Goal: Task Accomplishment & Management: Use online tool/utility

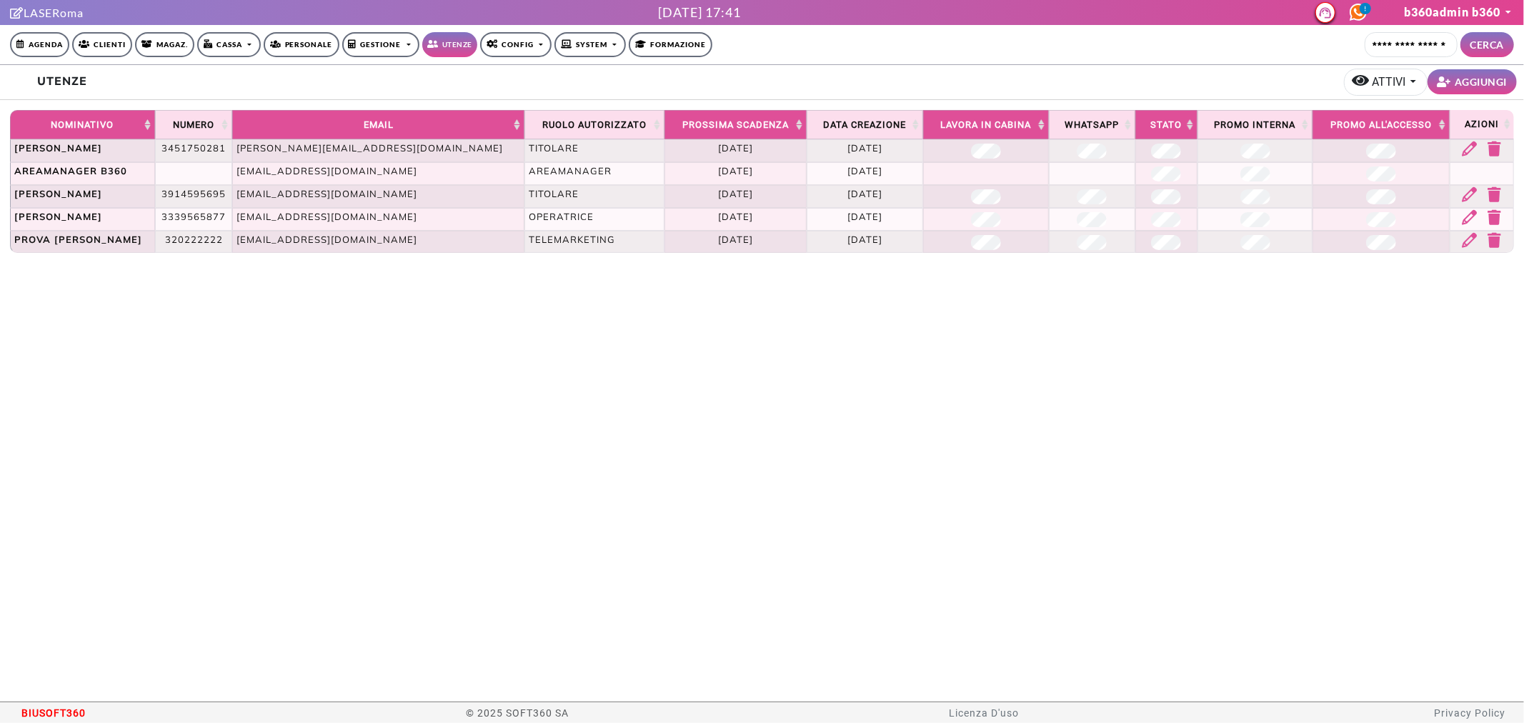
click at [1352, 12] on circle at bounding box center [1359, 12] width 16 height 16
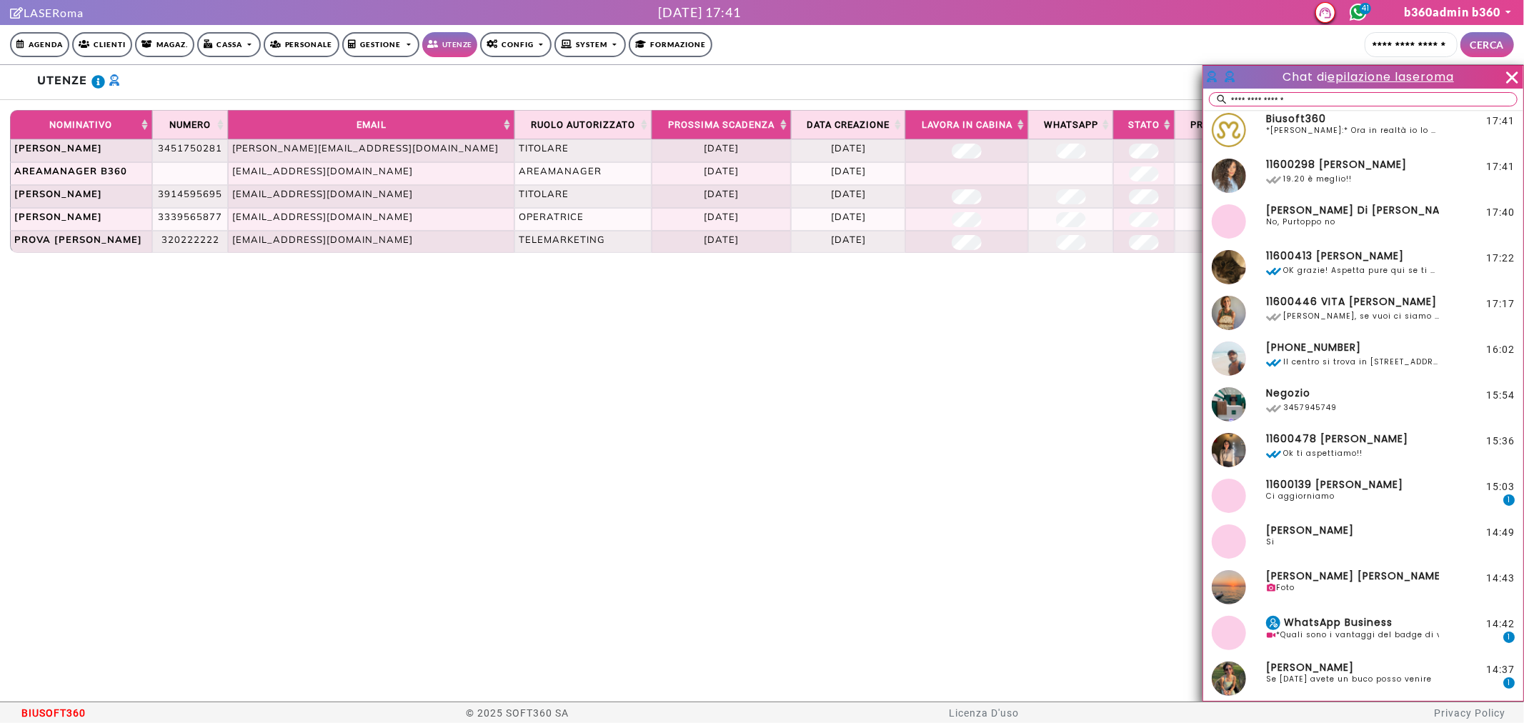
click at [497, 49] on link "Config" at bounding box center [516, 44] width 72 height 25
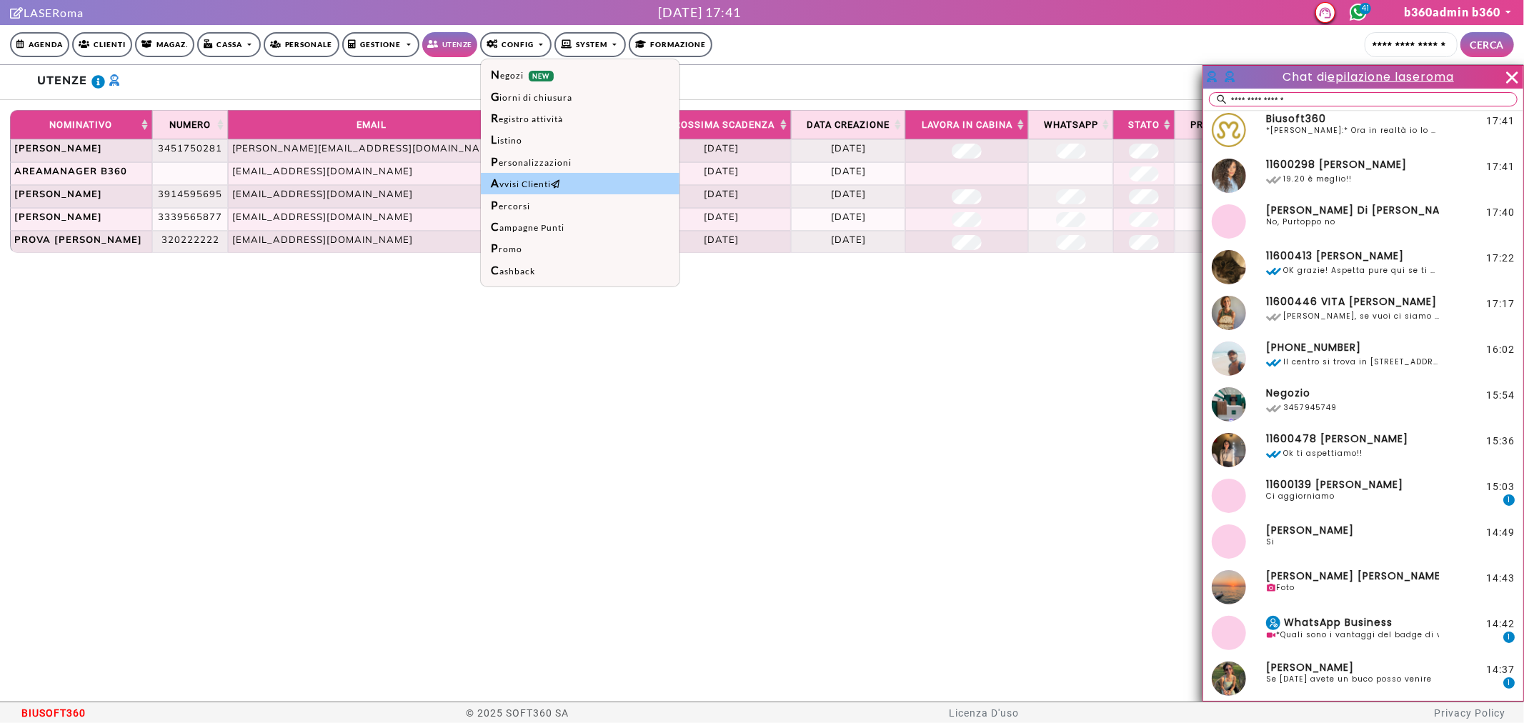
click at [566, 188] on link "Avvisi Clienti" at bounding box center [580, 183] width 199 height 21
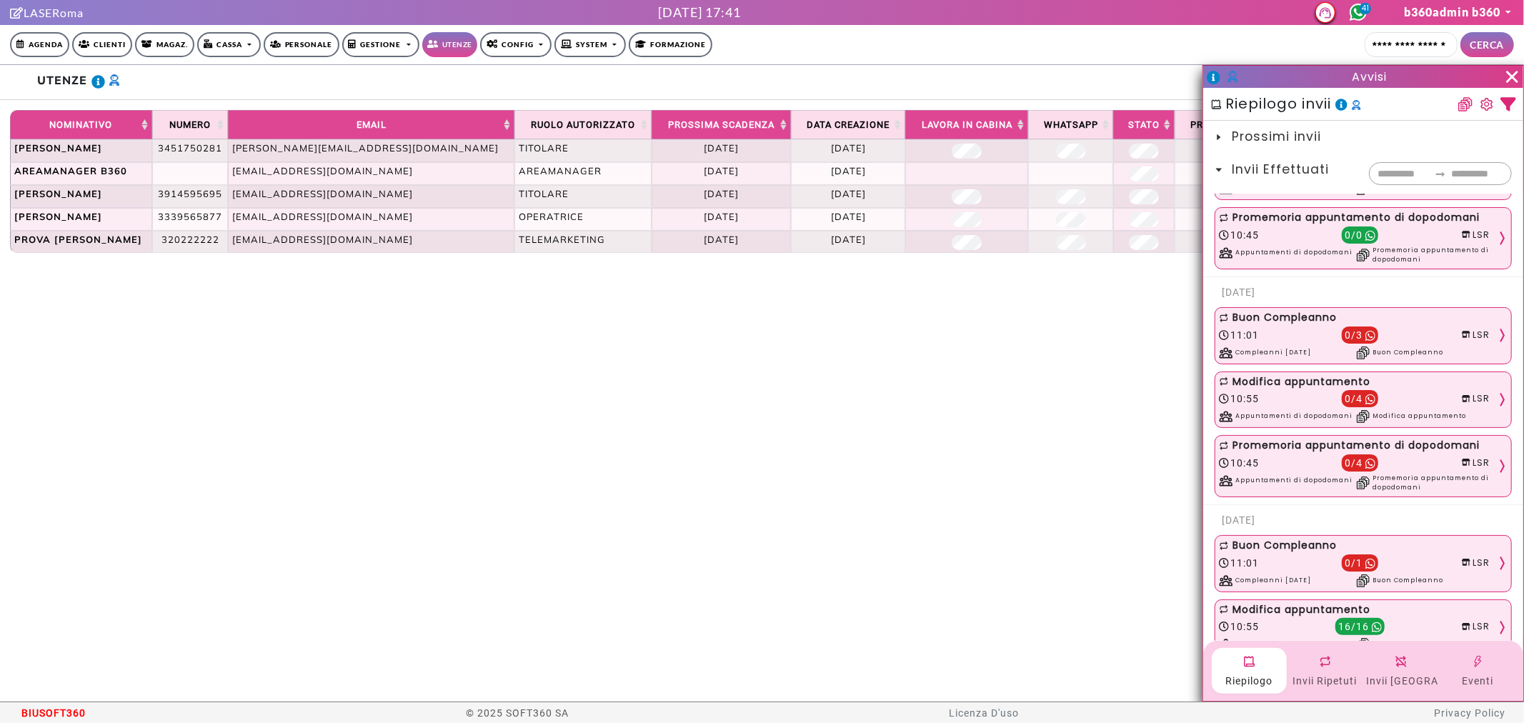
scroll to position [159, 0]
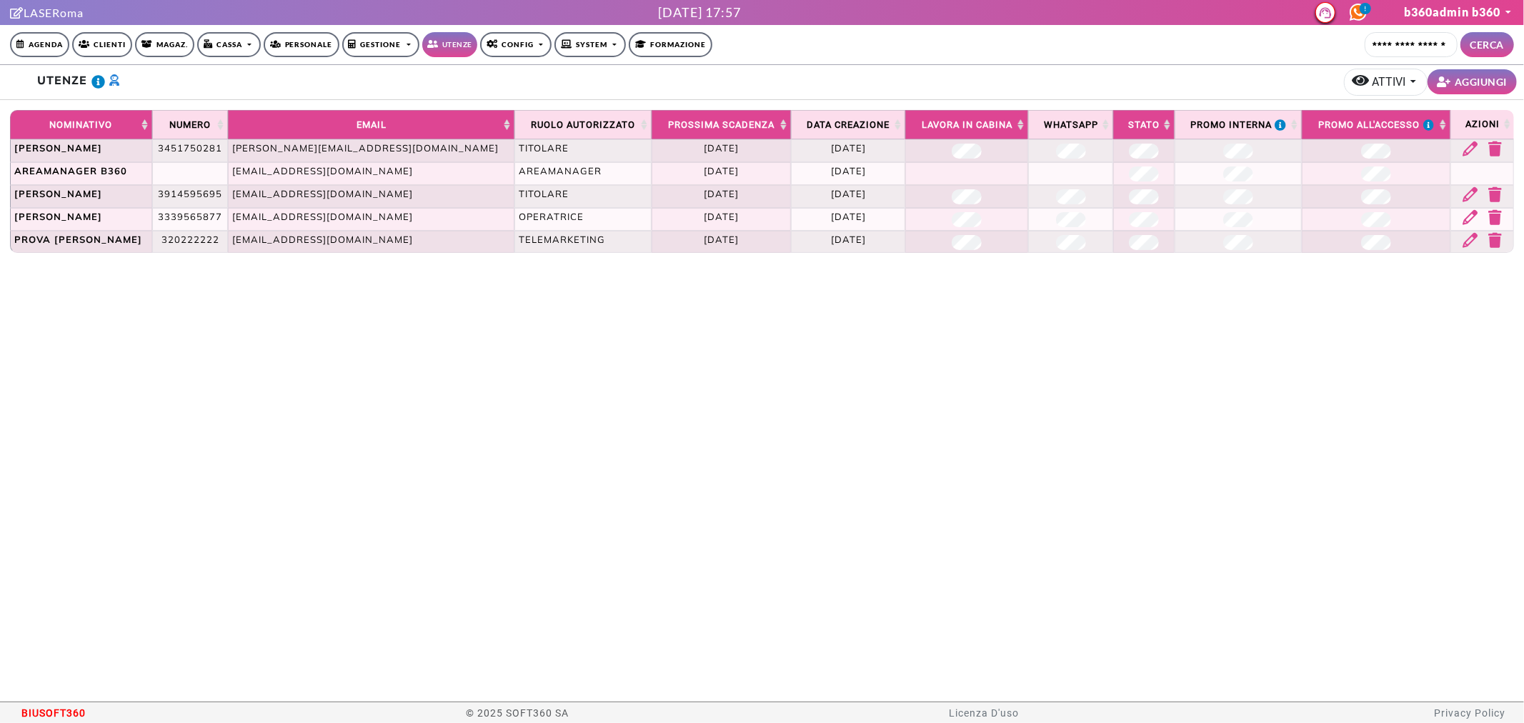
click at [1359, 21] on div "0 b360admin b360 Il mio Profilo Il mio Bot Il mio Calendario Esci" at bounding box center [1415, 12] width 199 height 21
click at [1355, 14] on icon at bounding box center [1358, 12] width 17 height 17
click at [1365, 18] on icon at bounding box center [1358, 12] width 17 height 17
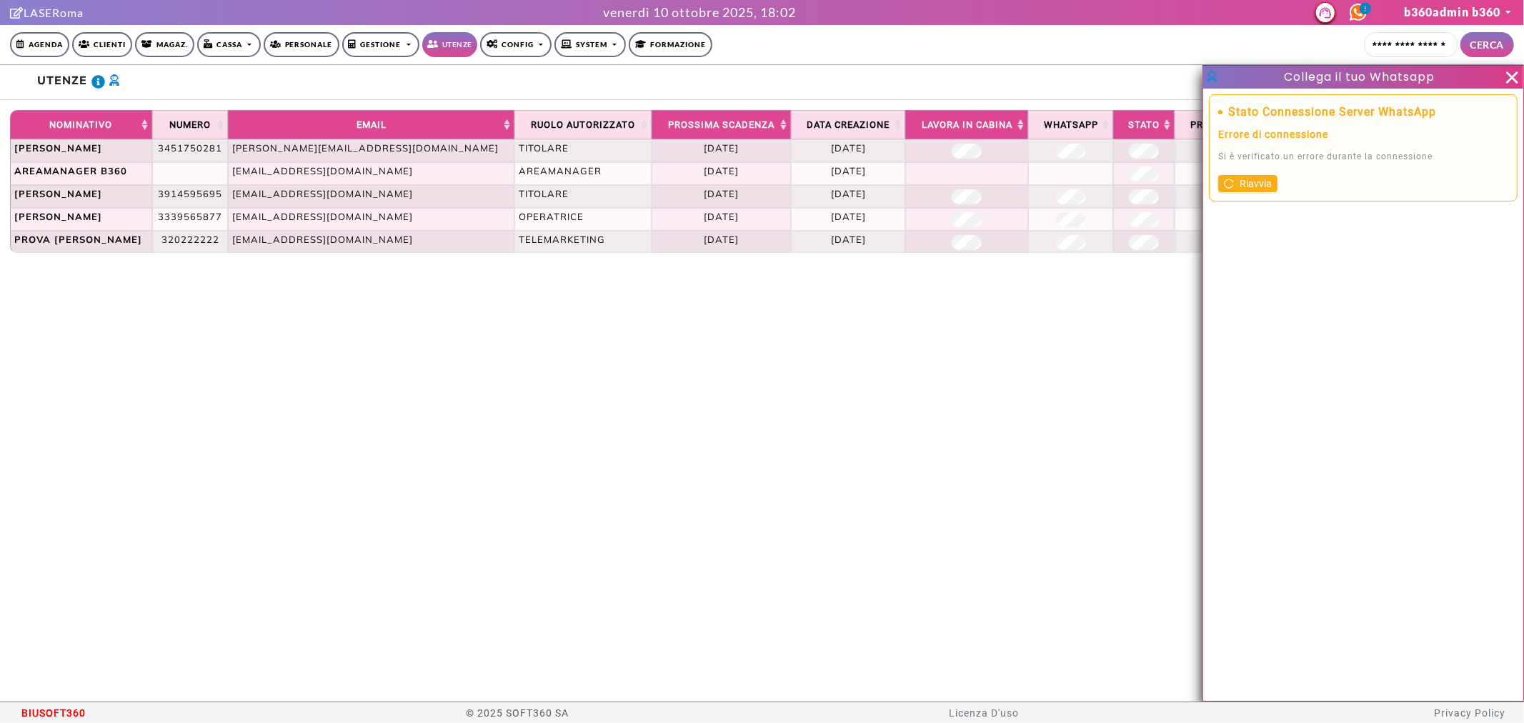
click at [1237, 191] on button "Riavvia" at bounding box center [1248, 183] width 59 height 17
